Goal: Information Seeking & Learning: Learn about a topic

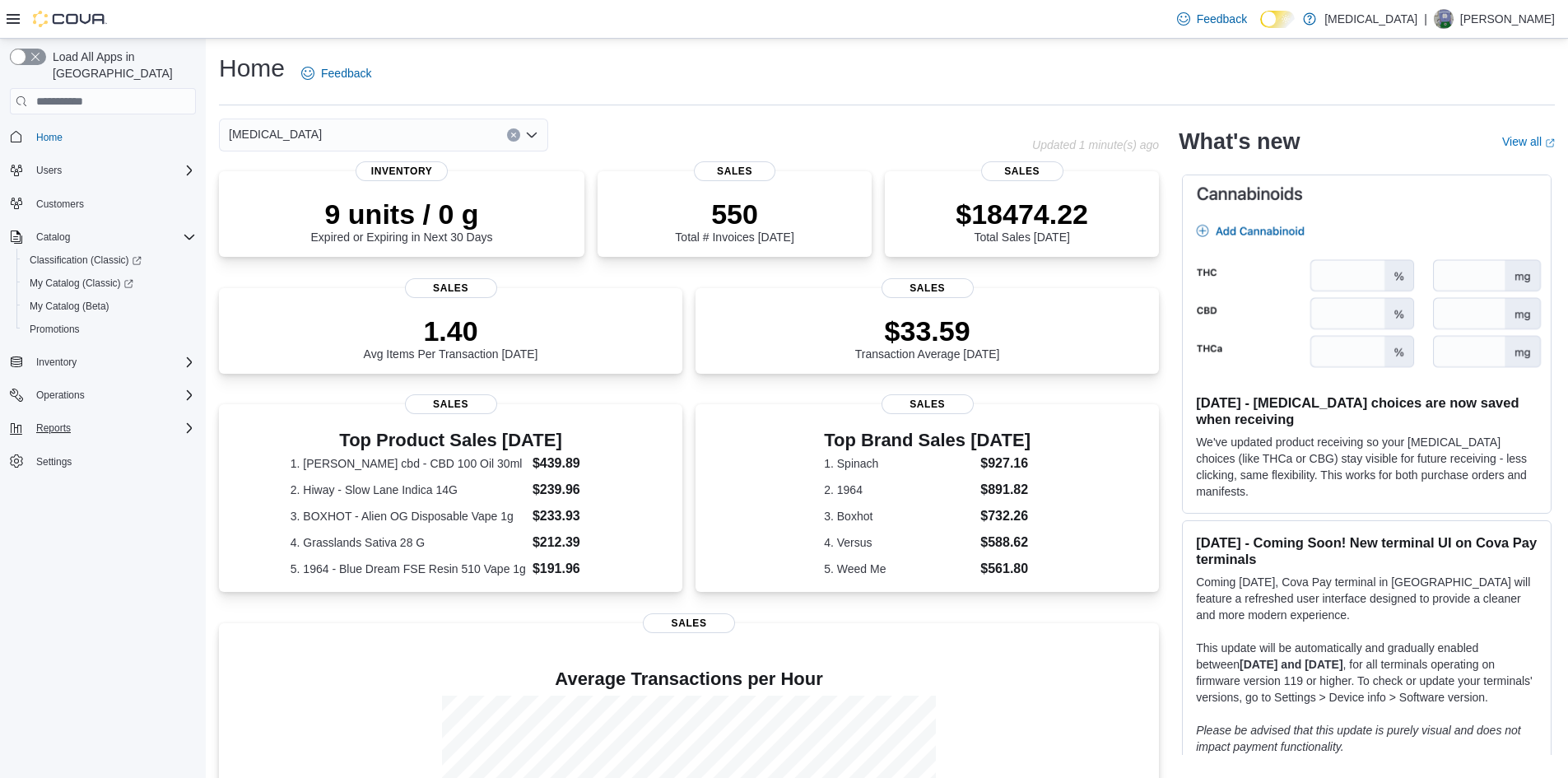
click at [187, 424] on icon "Complex example" at bounding box center [188, 428] width 5 height 10
click at [69, 488] on link "Reports" at bounding box center [47, 497] width 48 height 20
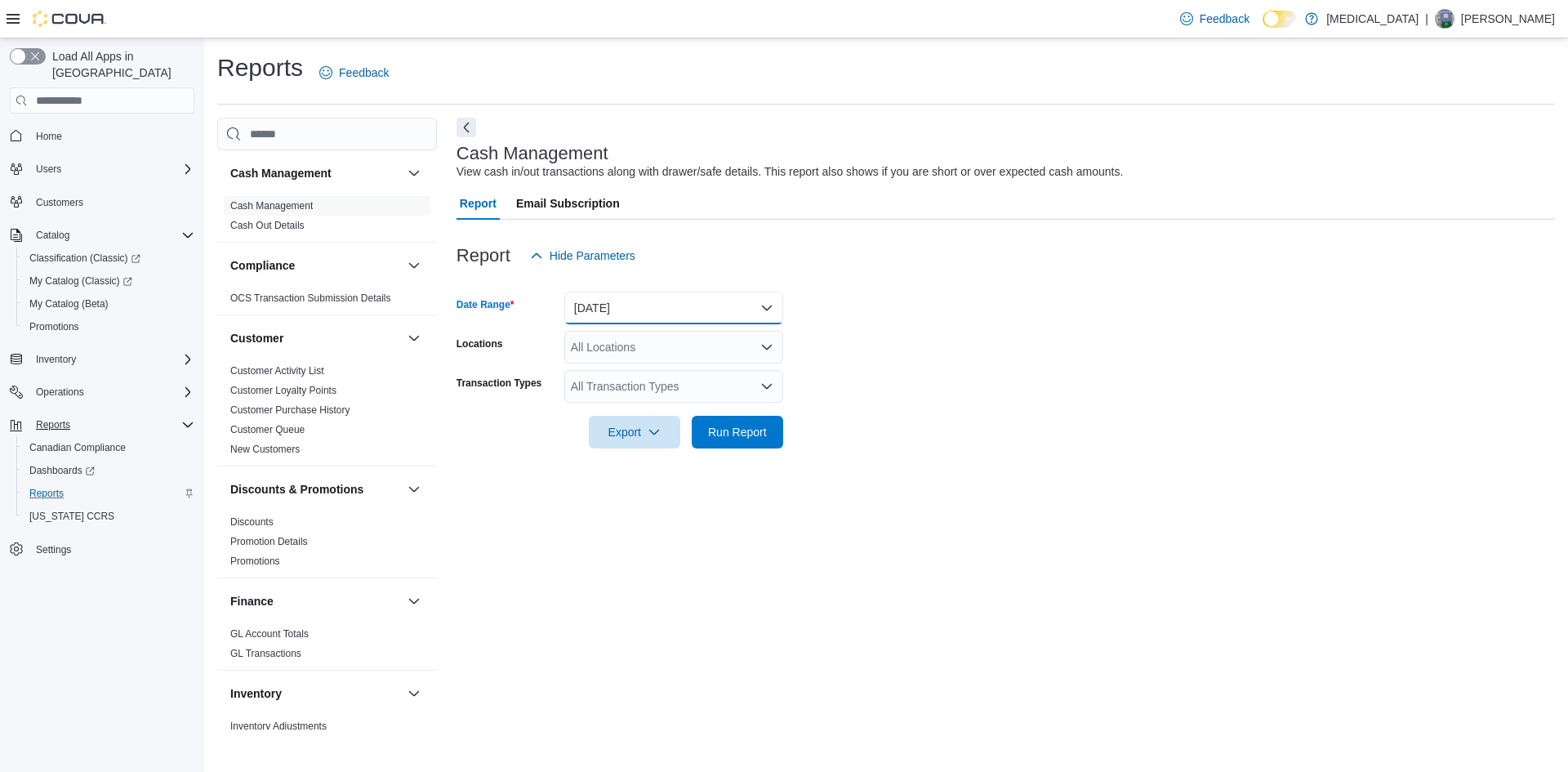
click at [773, 317] on button "[DATE]" at bounding box center [673, 307] width 219 height 32
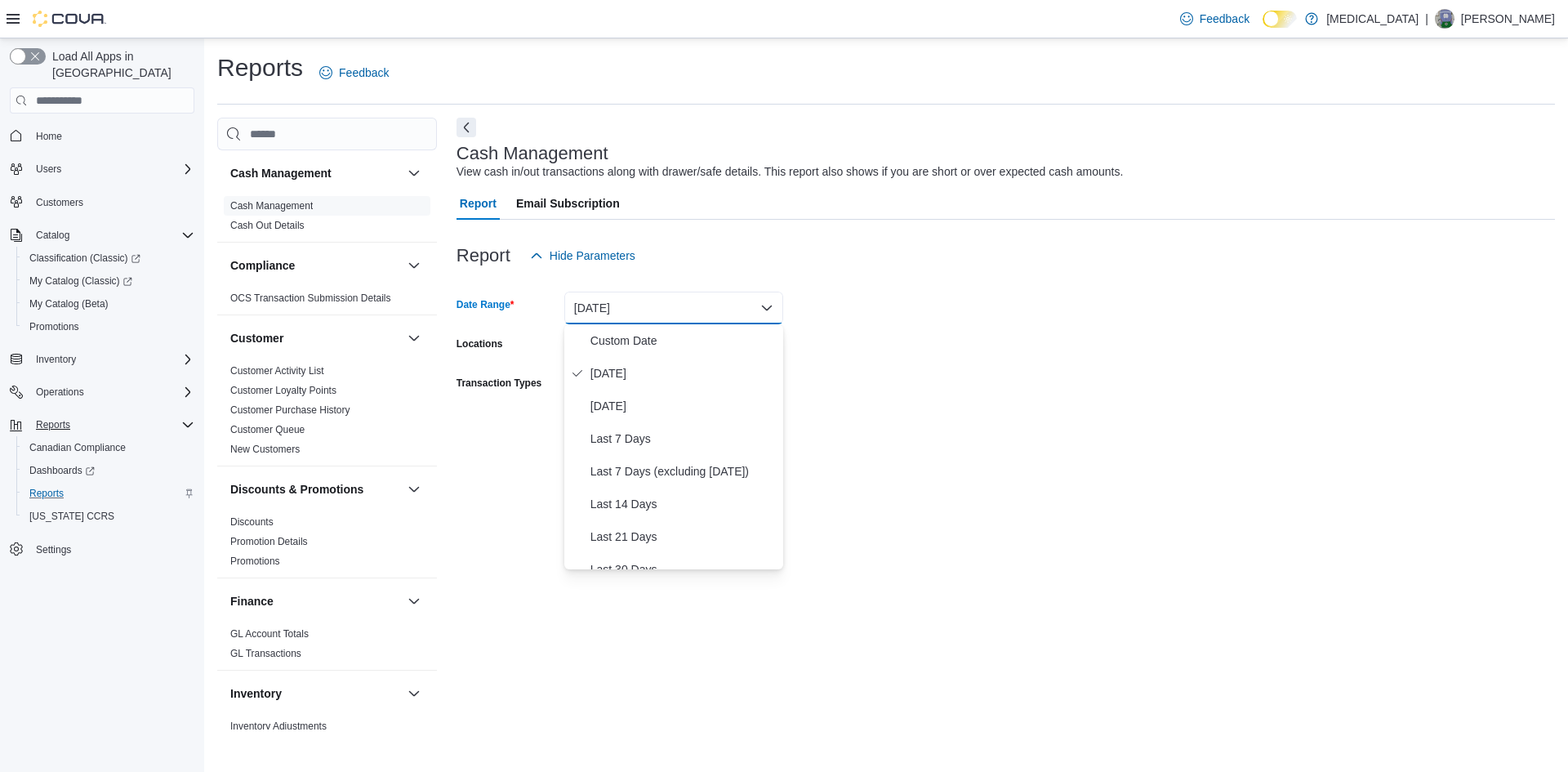
click at [872, 412] on div at bounding box center [1005, 409] width 1098 height 13
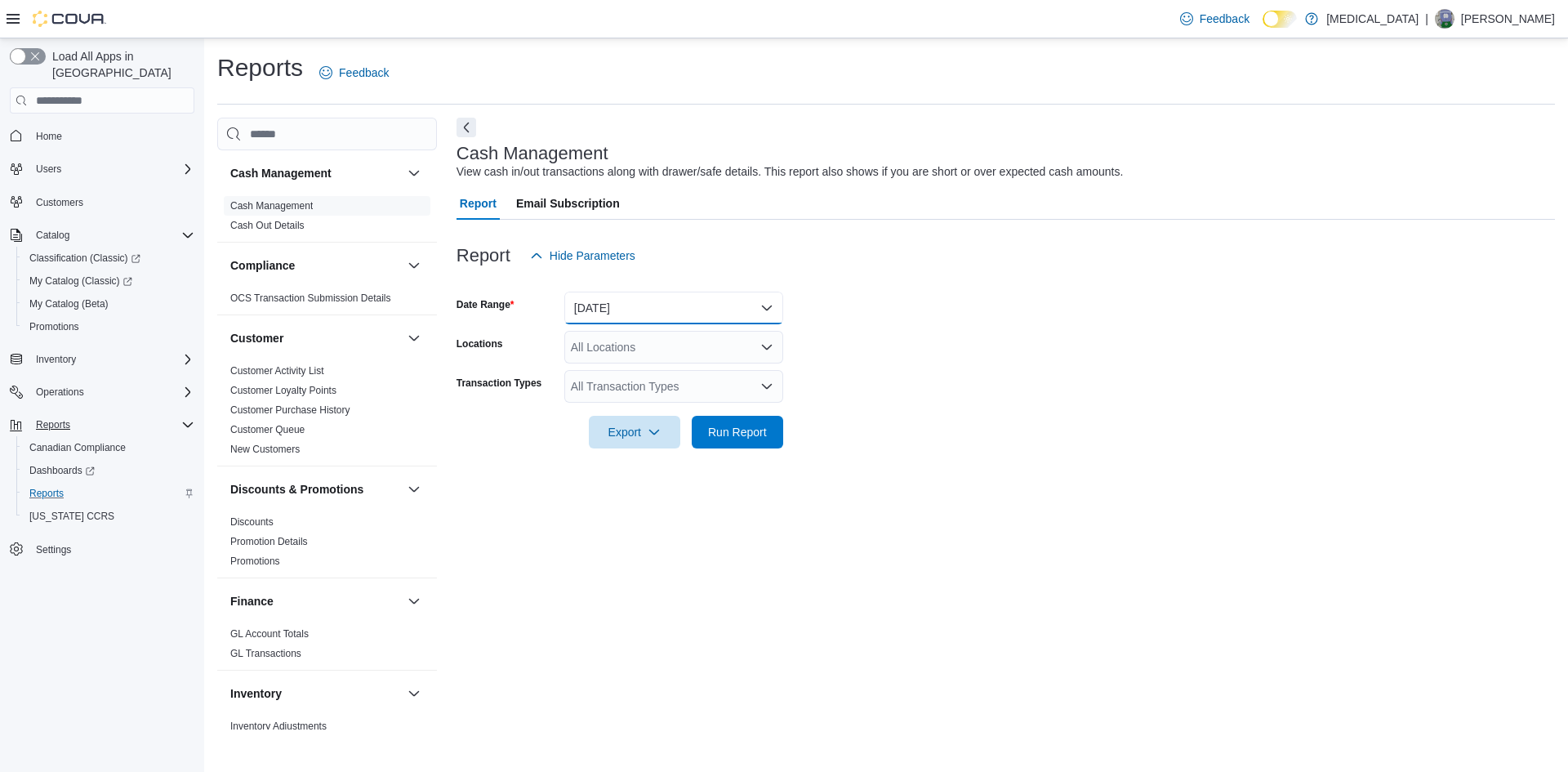
click at [717, 307] on button "[DATE]" at bounding box center [673, 307] width 219 height 32
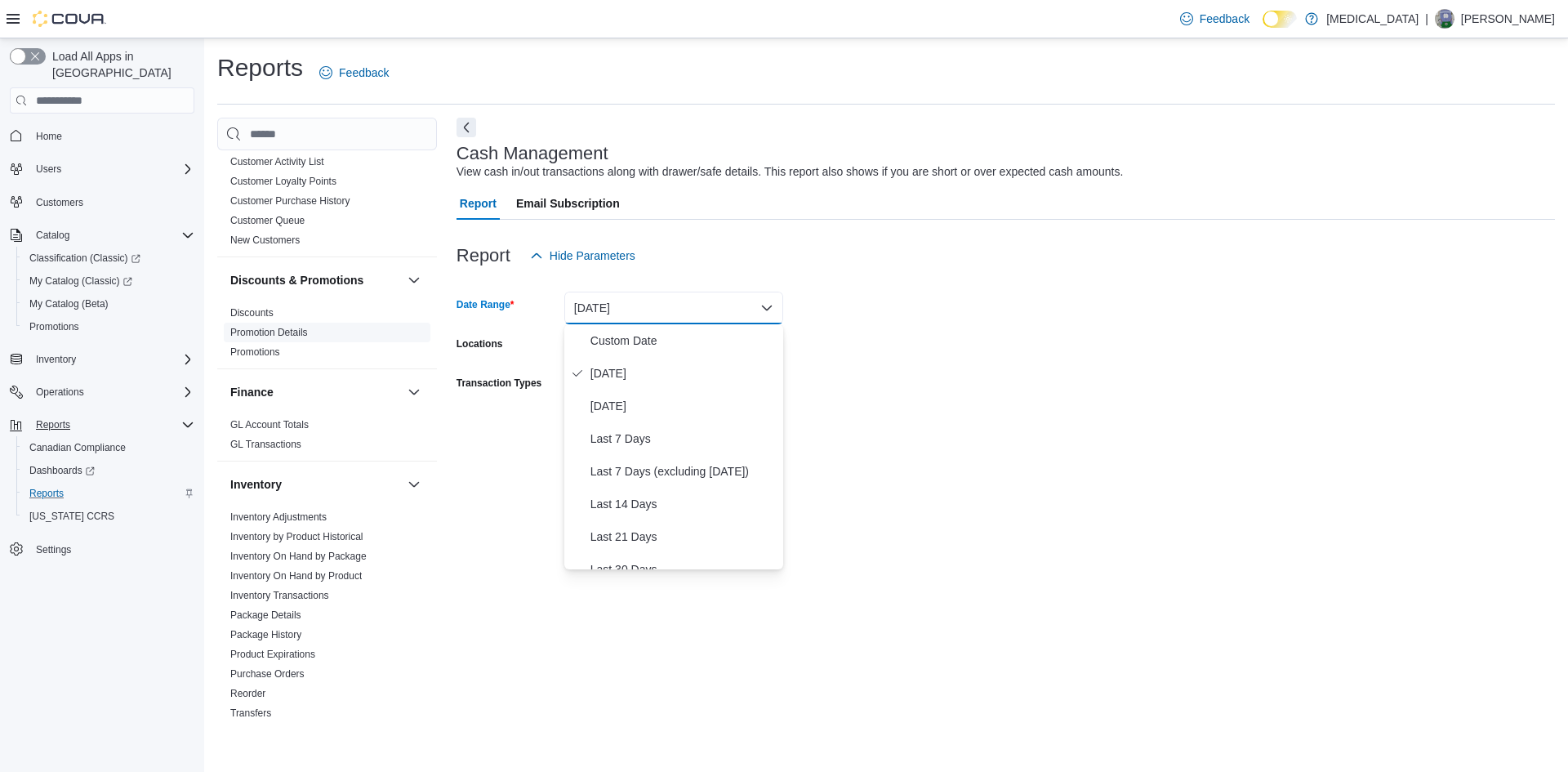
scroll to position [491, 0]
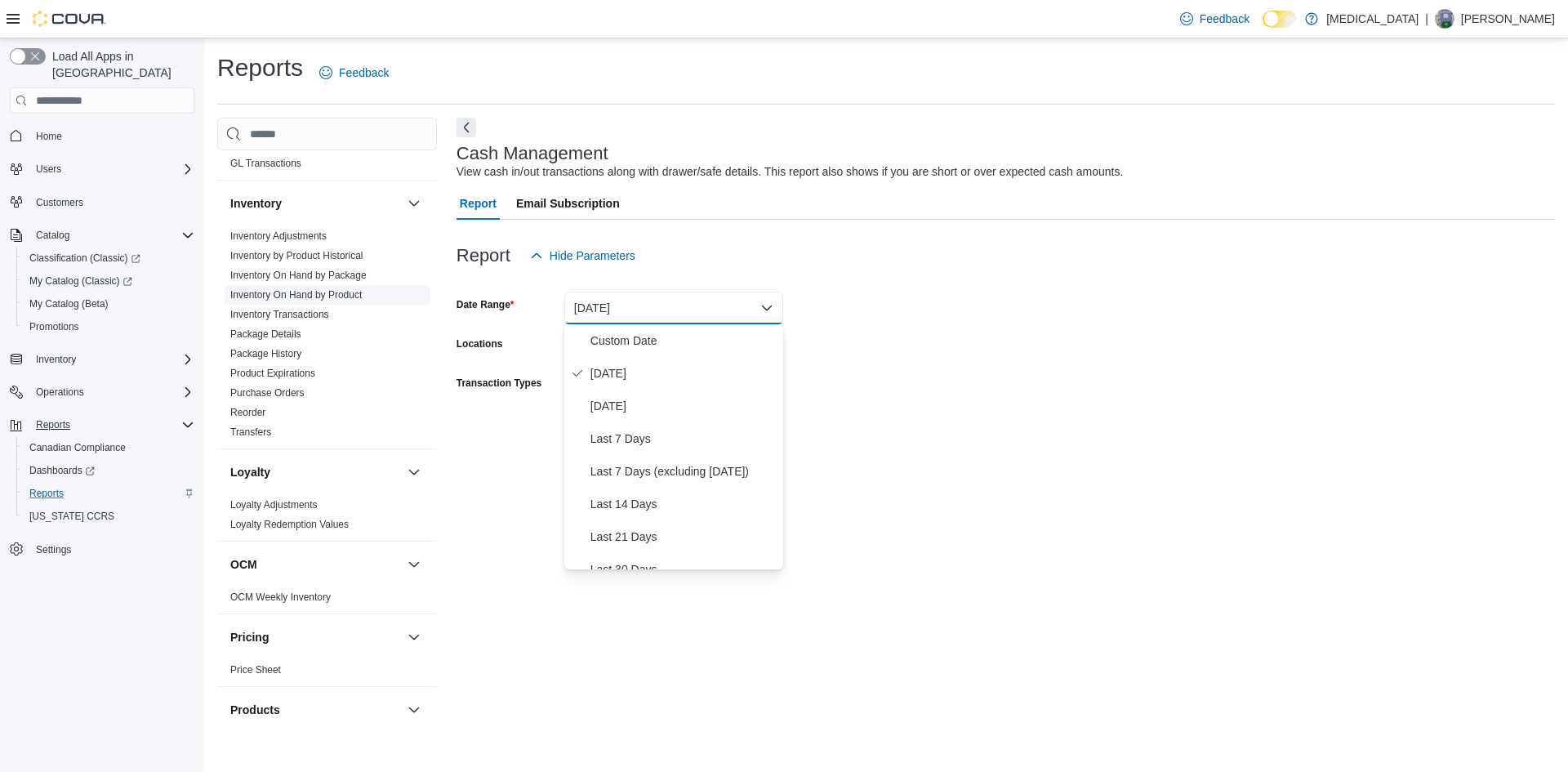
click at [346, 294] on link "Inventory On Hand by Product" at bounding box center [296, 294] width 131 height 11
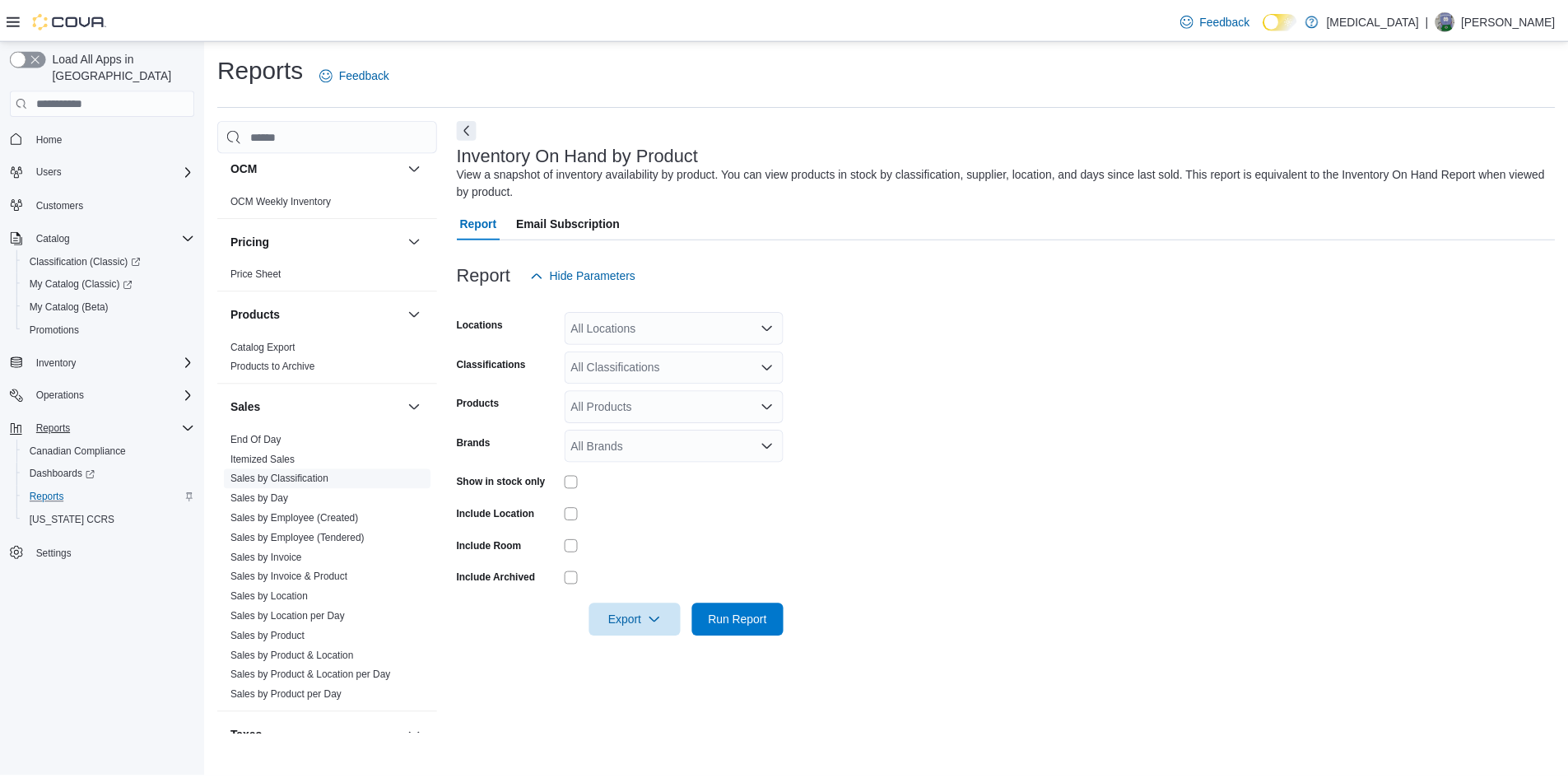
scroll to position [906, 0]
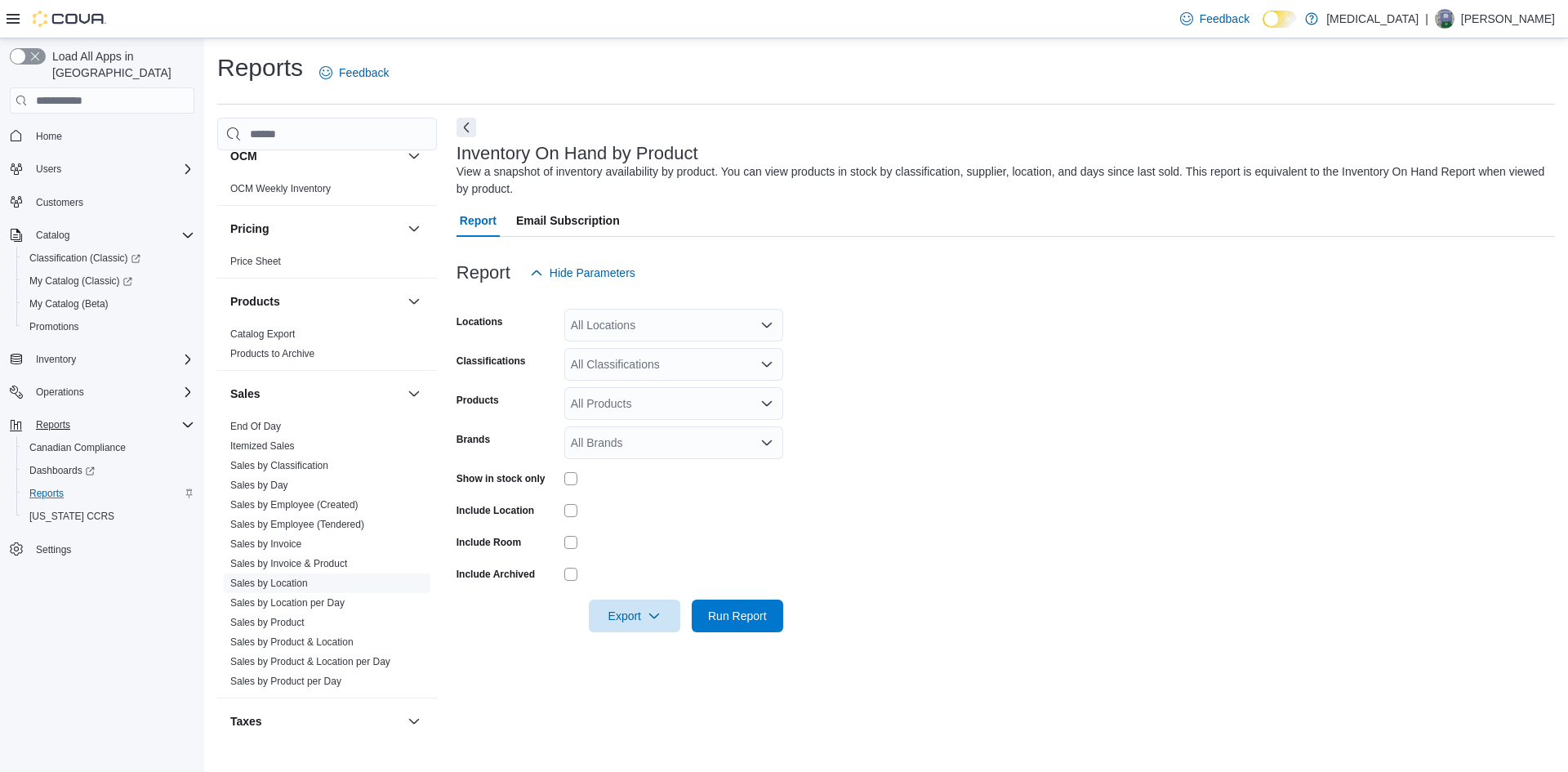
click at [284, 589] on link "Sales by Location" at bounding box center [269, 583] width 78 height 11
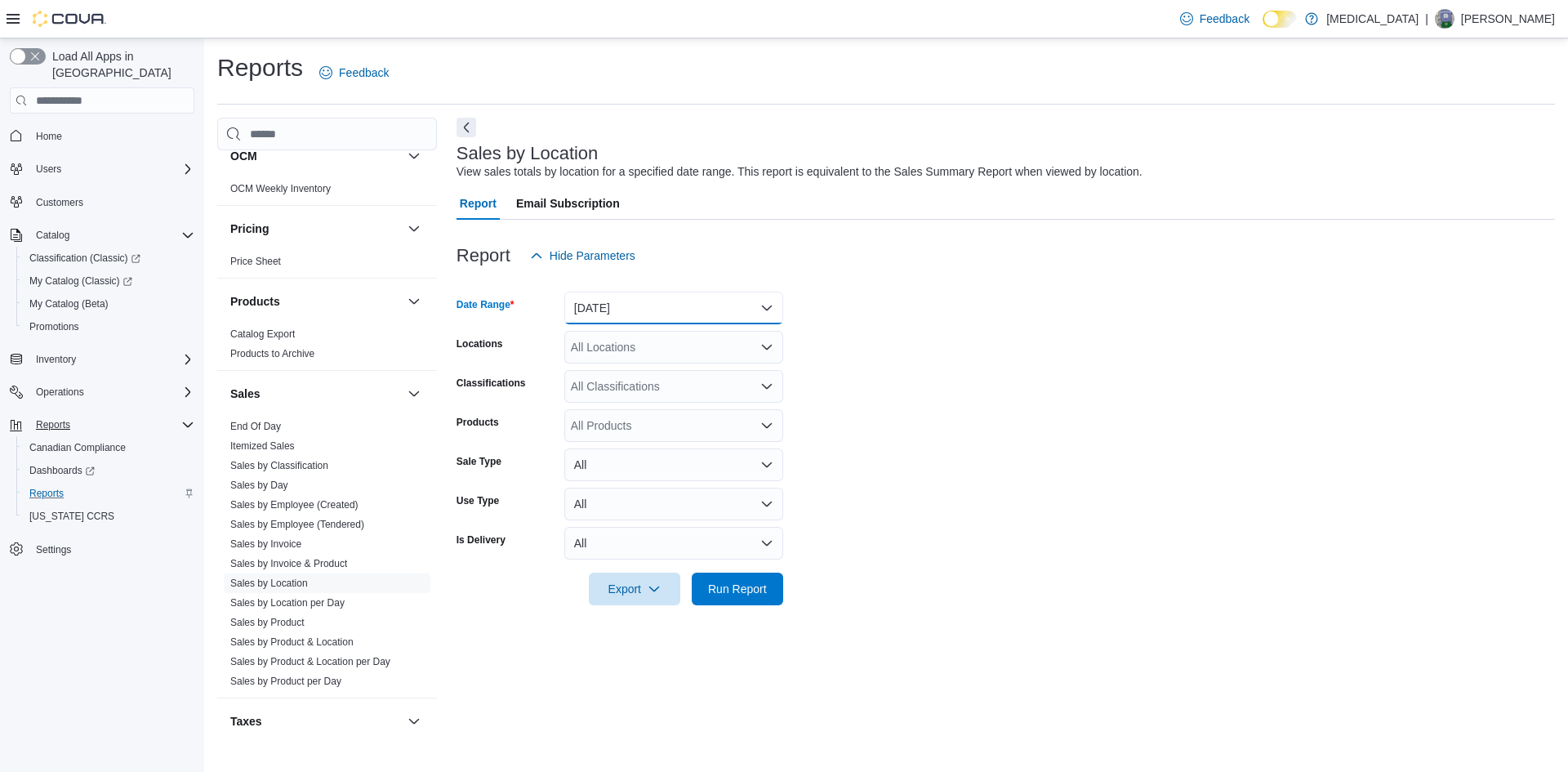
click at [727, 308] on button "[DATE]" at bounding box center [673, 307] width 219 height 32
click at [666, 378] on span "[DATE]" at bounding box center [683, 373] width 186 height 19
click at [719, 594] on span "Run Report" at bounding box center [737, 589] width 59 height 17
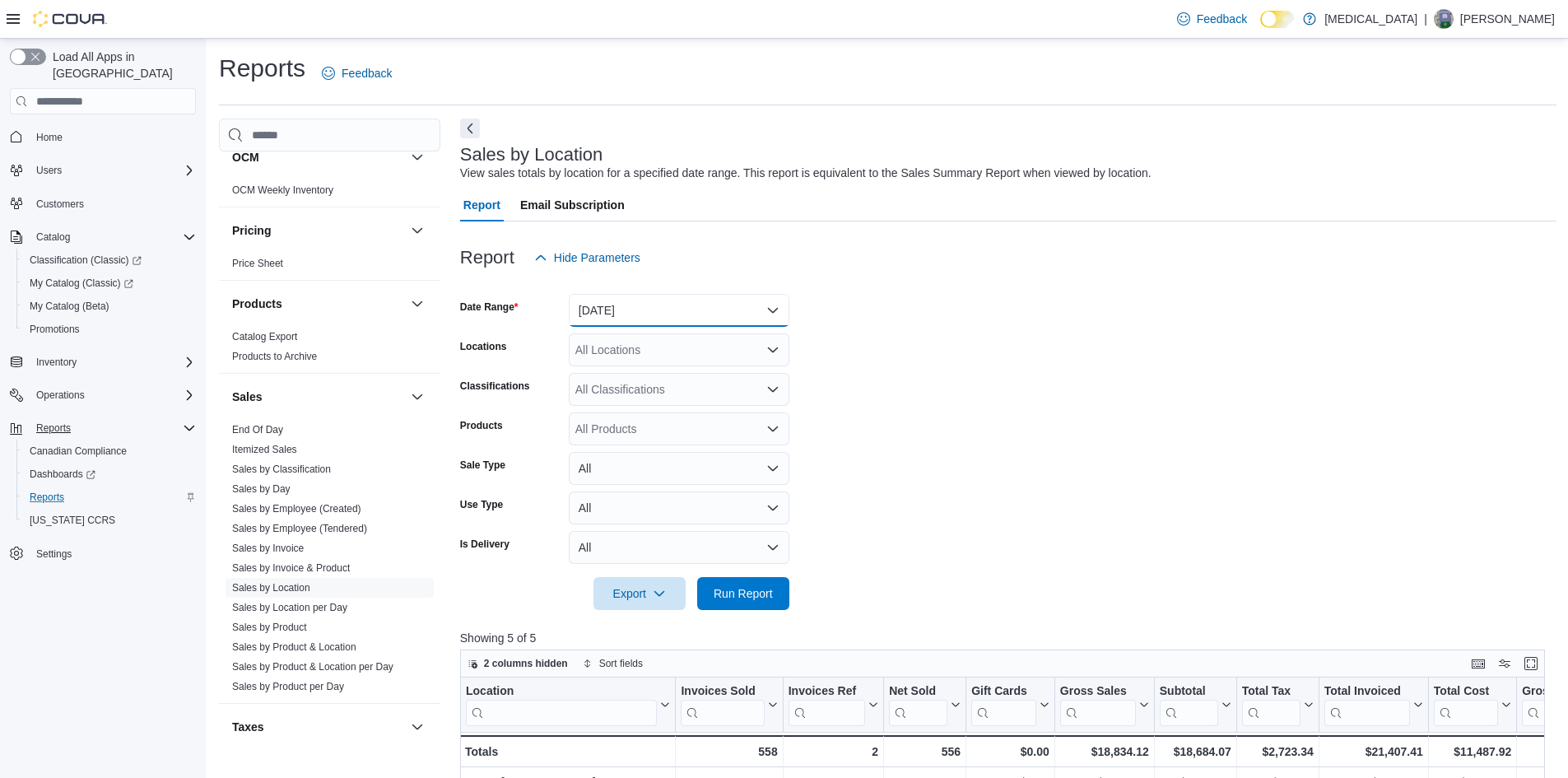
click at [673, 303] on button "[DATE]" at bounding box center [679, 310] width 221 height 33
click at [184, 355] on icon "Complex example" at bounding box center [189, 362] width 13 height 13
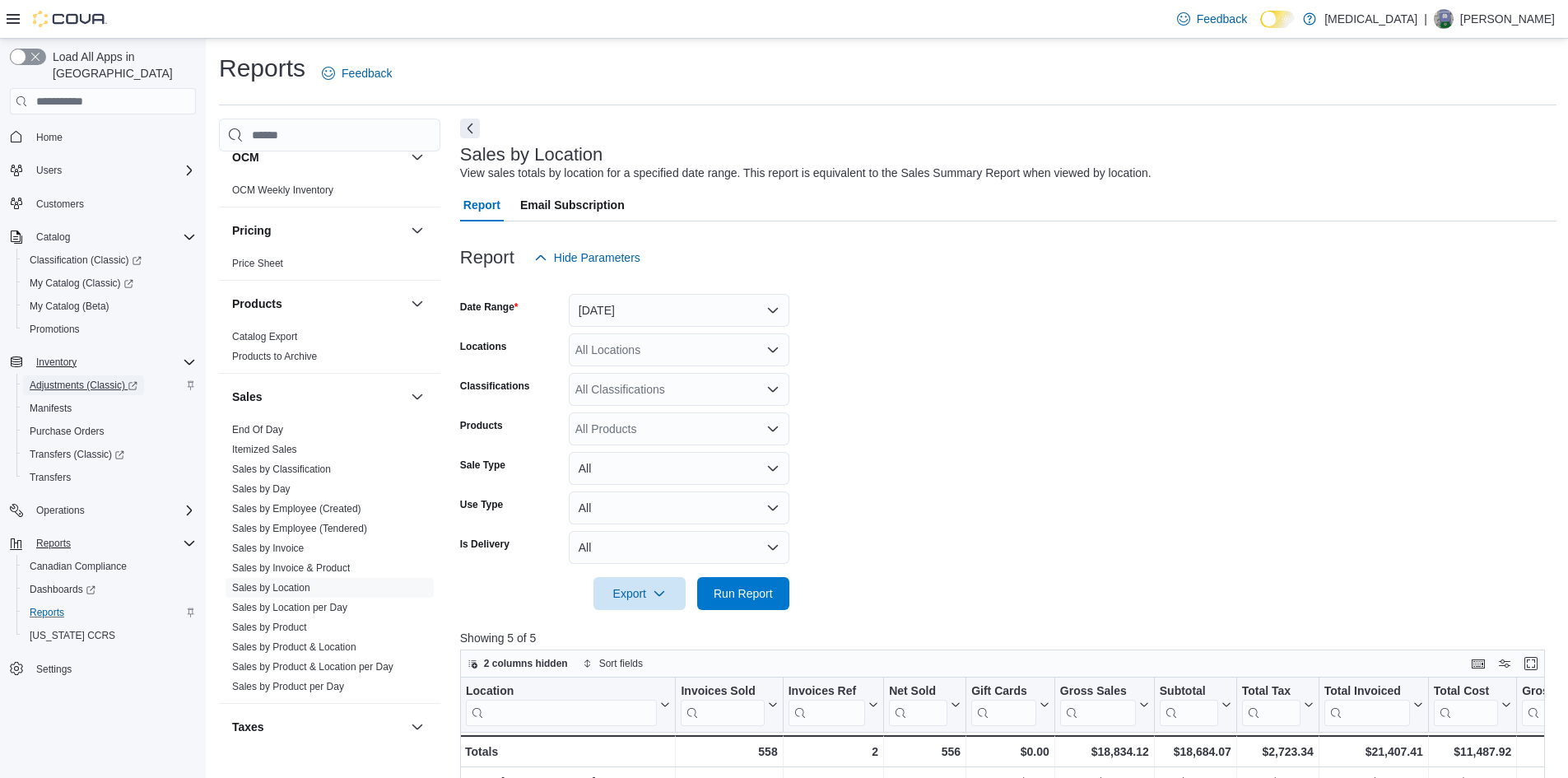
click at [62, 379] on span "Adjustments (Classic)" at bounding box center [84, 385] width 108 height 13
click at [653, 346] on div "All Locations" at bounding box center [679, 349] width 221 height 33
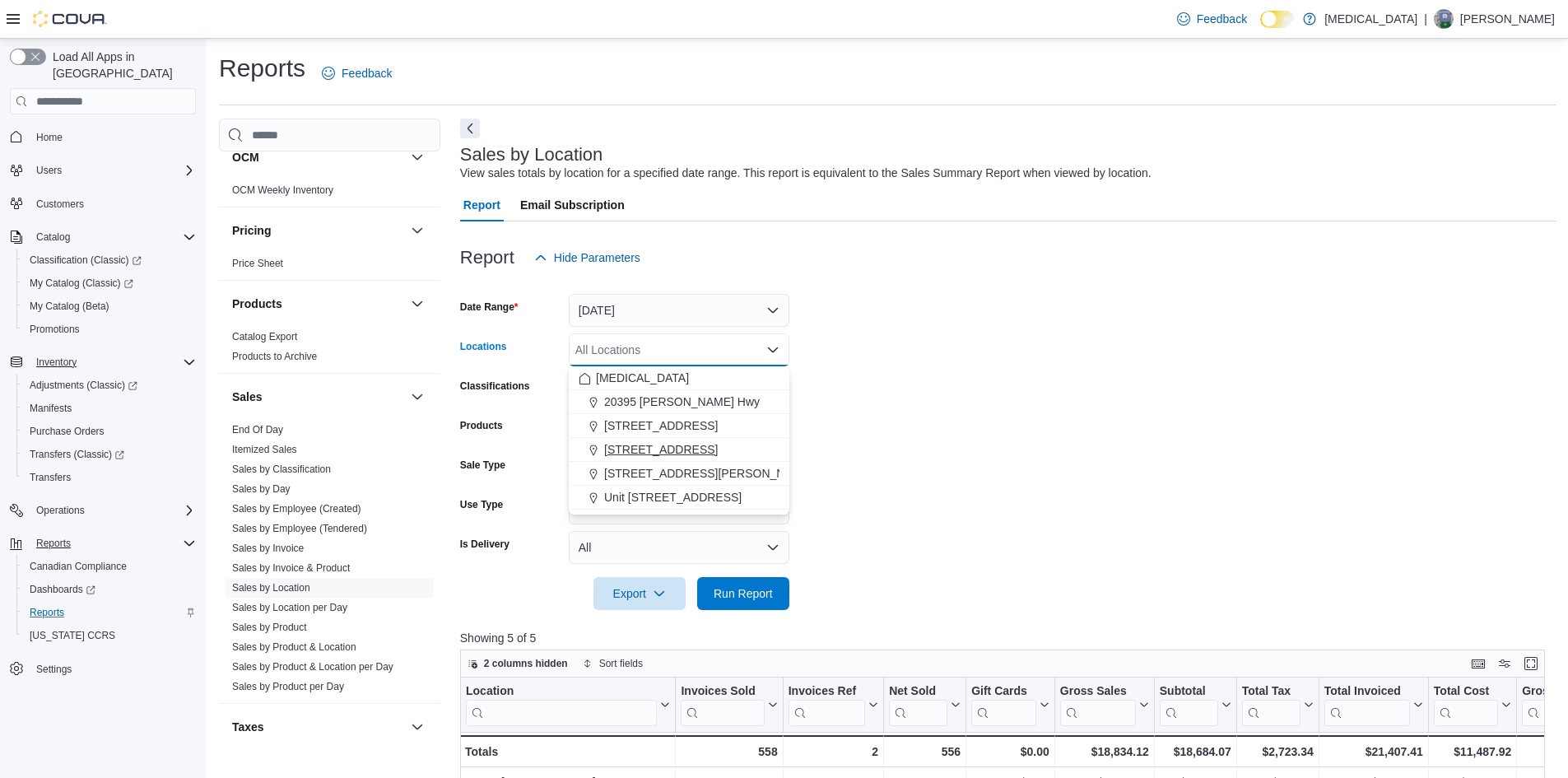
click at [655, 451] on span "[STREET_ADDRESS]" at bounding box center [661, 450] width 114 height 17
click at [748, 350] on button "Clear input" at bounding box center [755, 350] width 13 height 13
click at [914, 354] on form "Date Range [DATE] Locations All Locations Combo box. Selected. Combo box input.…" at bounding box center [1008, 442] width 1097 height 336
